Goal: Transaction & Acquisition: Purchase product/service

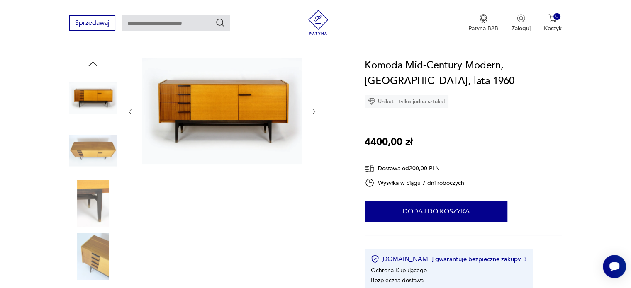
scroll to position [80, 0]
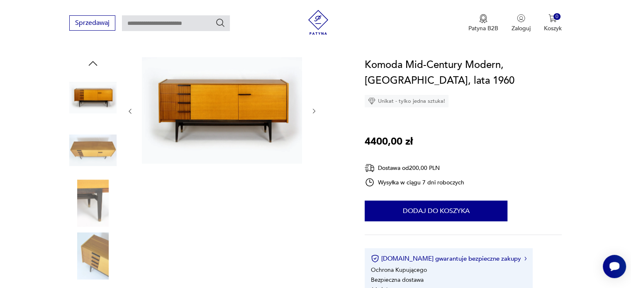
click at [317, 110] on icon "button" at bounding box center [314, 111] width 7 height 7
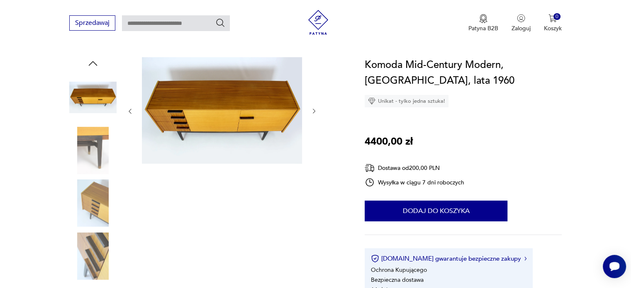
click at [317, 110] on icon "button" at bounding box center [314, 111] width 7 height 7
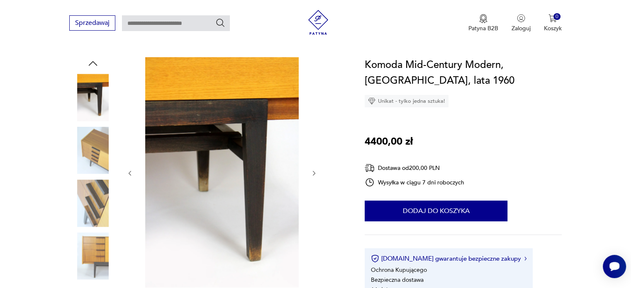
click at [317, 110] on div at bounding box center [222, 173] width 191 height 232
click at [128, 172] on icon "button" at bounding box center [130, 173] width 7 height 7
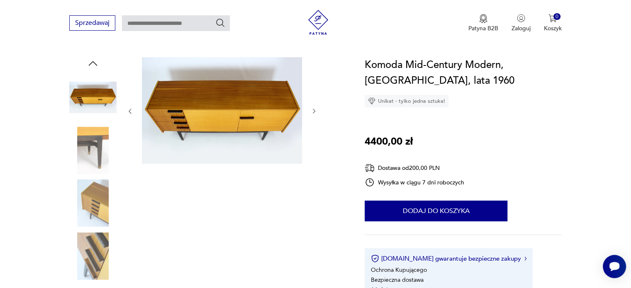
click at [128, 172] on div at bounding box center [222, 177] width 191 height 241
click at [129, 111] on icon "button" at bounding box center [130, 111] width 7 height 7
